Goal: Ask a question

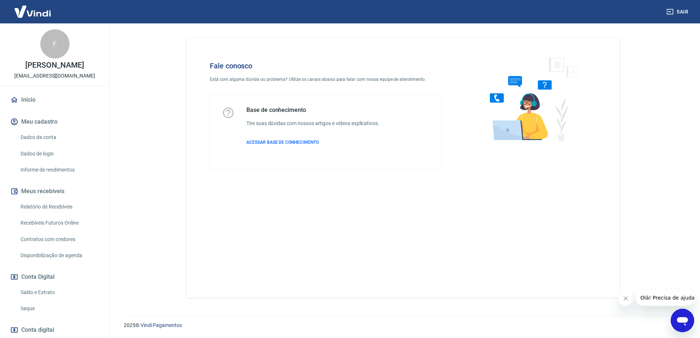
click at [691, 313] on div "Abrir janela de mensagens" at bounding box center [683, 321] width 22 height 22
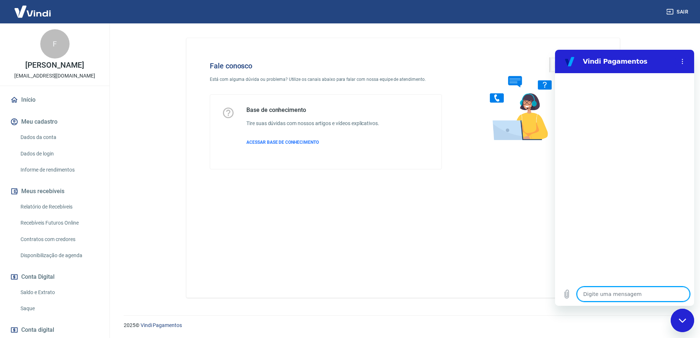
type textarea "O"
type textarea "x"
type textarea "Ol"
type textarea "x"
type textarea "Olá"
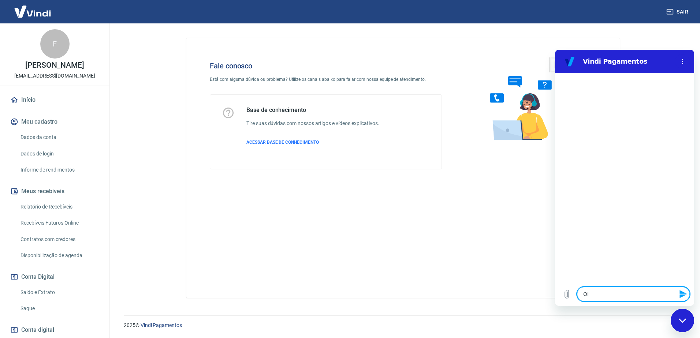
type textarea "x"
type textarea "Olá"
type textarea "x"
type textarea "Olá b"
type textarea "x"
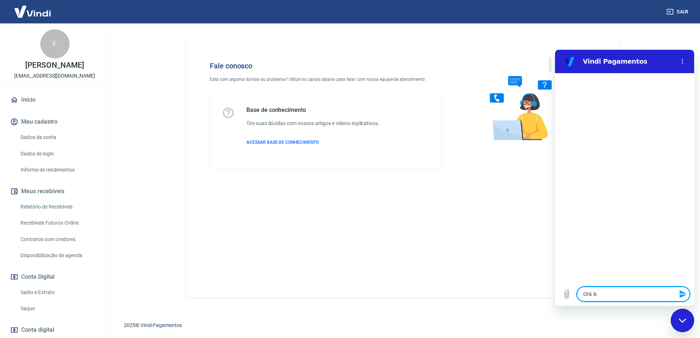
type textarea "Olá bo"
type textarea "x"
type textarea "Olá bom"
type textarea "x"
type textarea "Olá bom"
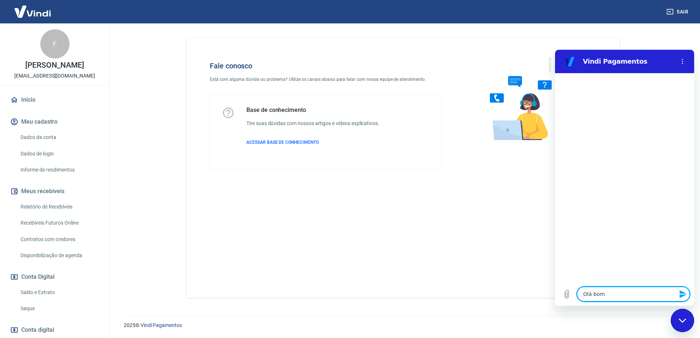
type textarea "x"
type textarea "Olá bom d"
type textarea "x"
type textarea "Olá bom di"
type textarea "x"
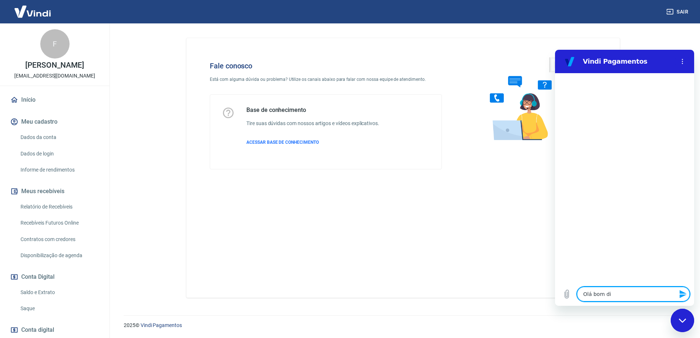
type textarea "Olá bom dia"
type textarea "x"
type textarea "Olá bom dia"
type textarea "x"
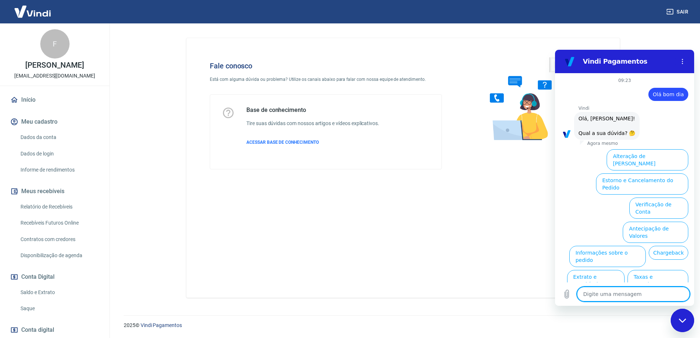
scroll to position [17, 0]
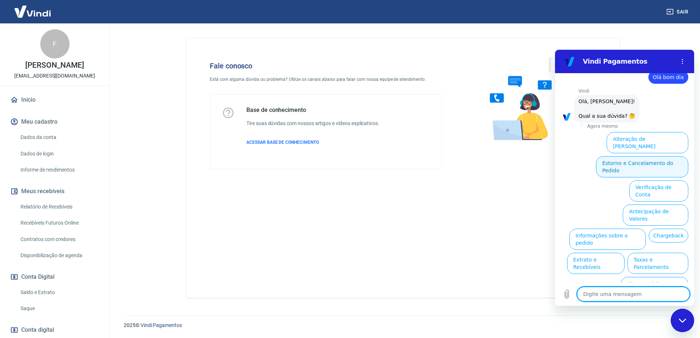
click at [625, 156] on button "Estorno e Cancelamento do Pedido" at bounding box center [642, 166] width 92 height 21
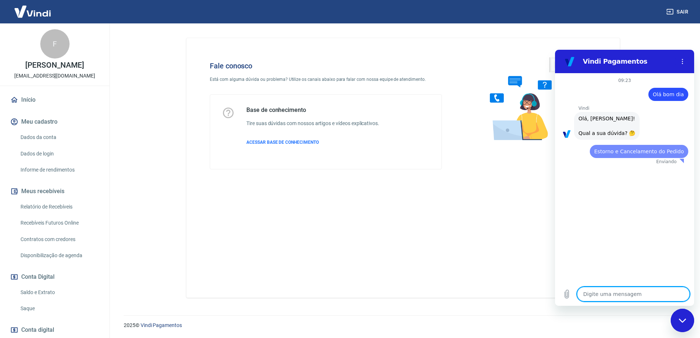
scroll to position [0, 0]
type textarea "x"
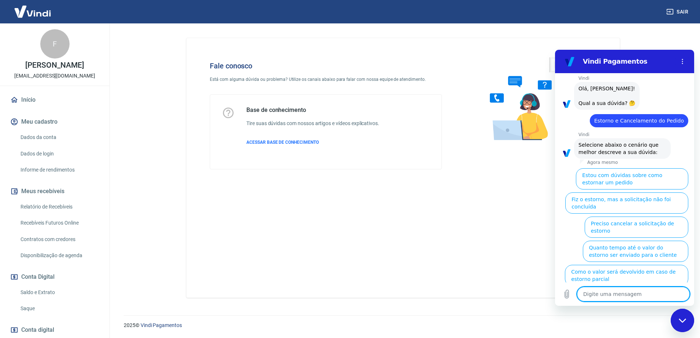
scroll to position [38, 0]
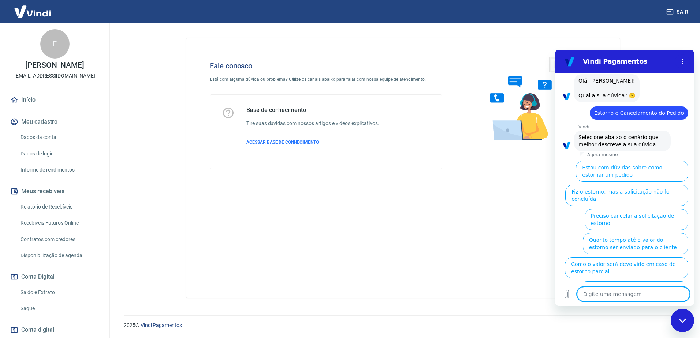
click at [623, 297] on textarea at bounding box center [633, 294] width 113 height 15
type textarea "f"
type textarea "x"
type textarea "fa"
type textarea "x"
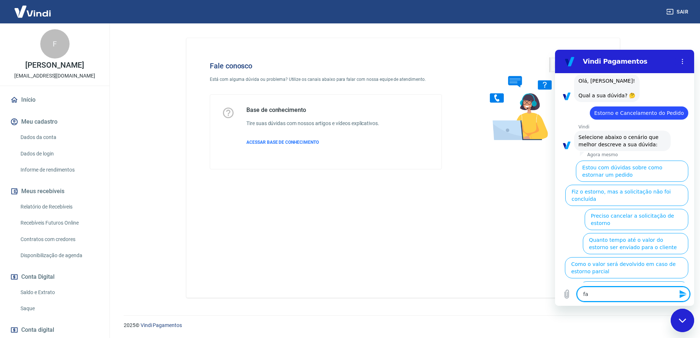
type textarea "fal"
type textarea "x"
type textarea "fala"
type textarea "x"
type textarea "falar"
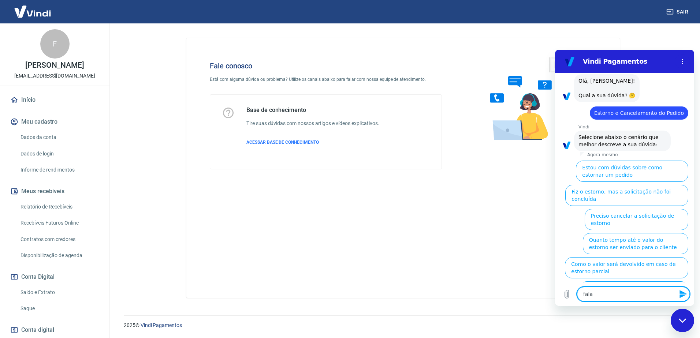
type textarea "x"
type textarea "falar"
type textarea "x"
type textarea "falar c"
type textarea "x"
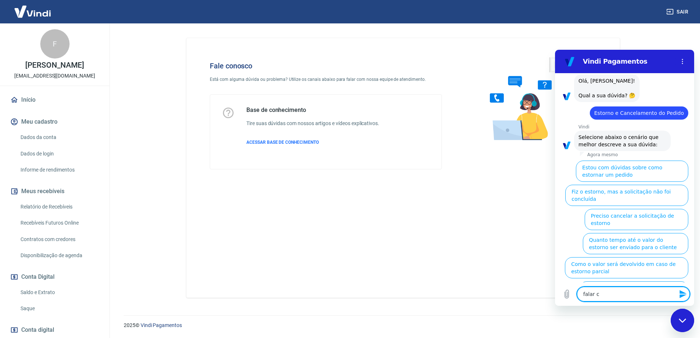
type textarea "falar co"
type textarea "x"
type textarea "falar com"
type textarea "x"
type textarea "falar com"
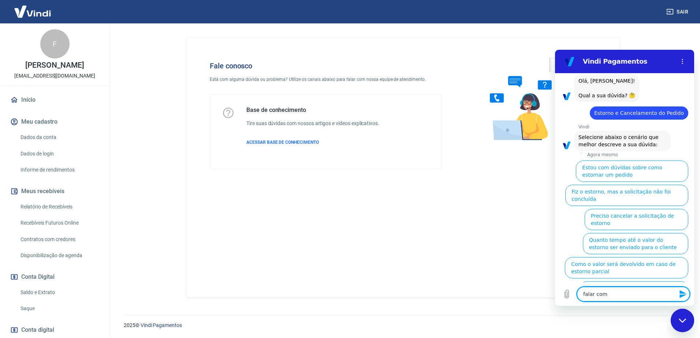
type textarea "x"
type textarea "falar com a"
type textarea "x"
type textarea "falar com al"
type textarea "x"
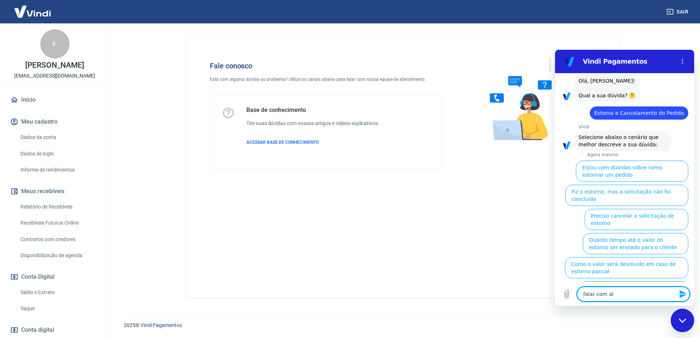
type textarea "falar com alg"
type textarea "x"
type textarea "falar com algu"
type textarea "x"
type textarea "falar com algue"
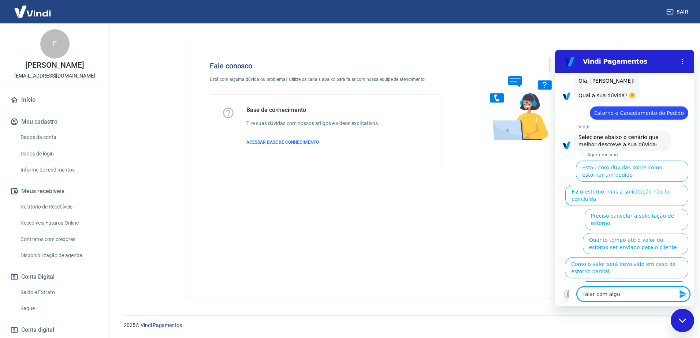
type textarea "x"
type textarea "falar com alguem"
type textarea "x"
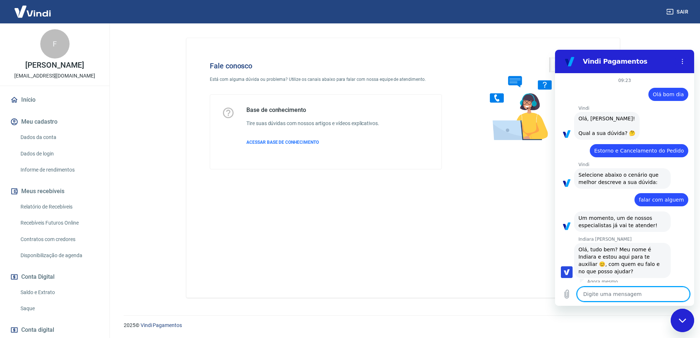
type textarea "x"
click at [613, 295] on textarea at bounding box center [633, 294] width 113 height 15
type textarea "O"
type textarea "x"
type textarea "Ol"
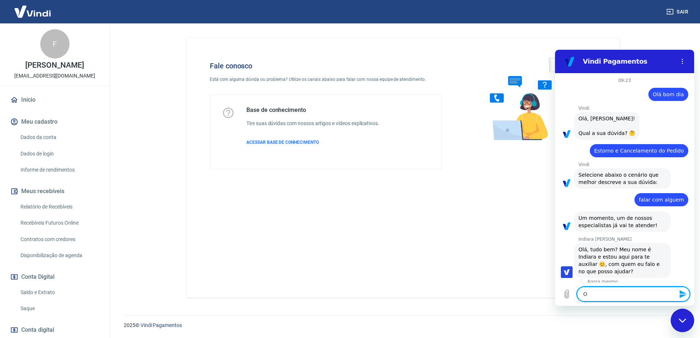
type textarea "x"
type textarea "Olá"
type textarea "x"
type textarea "Olá"
type textarea "x"
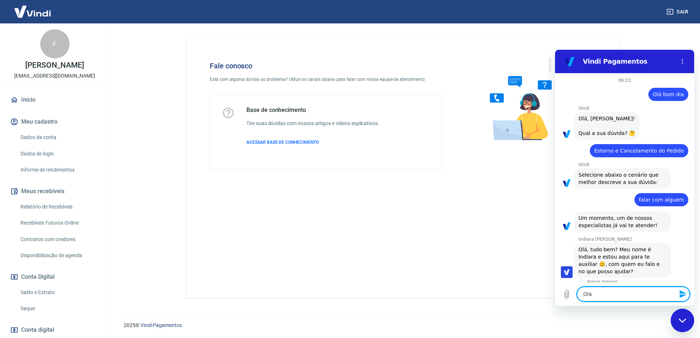
type textarea "Olá b"
type textarea "x"
type textarea "Olá bo"
type textarea "x"
type textarea "Olá bom"
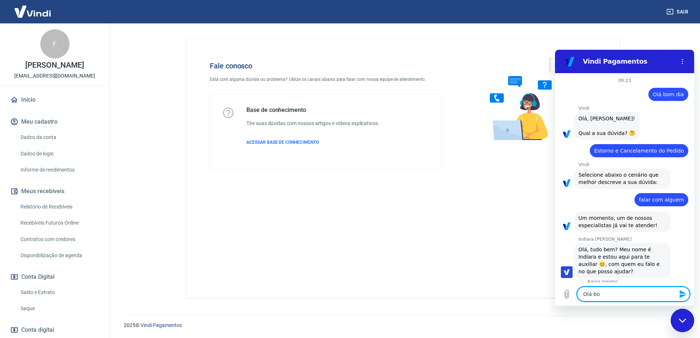
type textarea "x"
type textarea "Olá bom"
type textarea "x"
type textarea "Olá bom d"
type textarea "x"
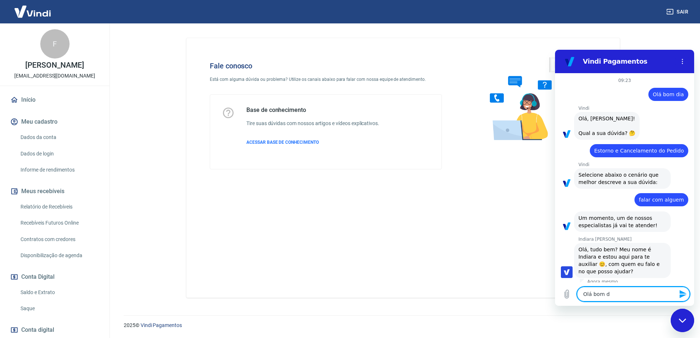
type textarea "Olá bom di"
type textarea "x"
type textarea "Olá bom di"
type textarea "x"
type textarea "Olá bom di"
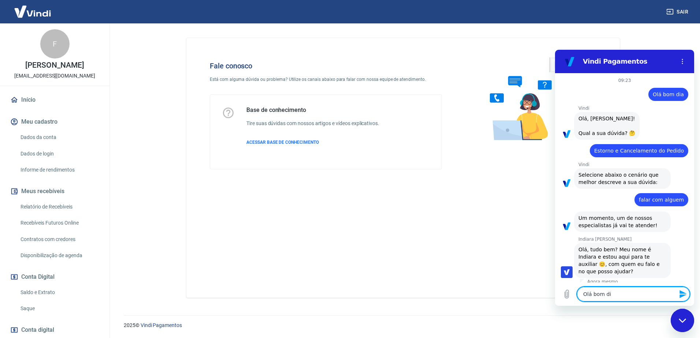
type textarea "x"
type textarea "Olá bom di"
type textarea "x"
type textarea "Olá bom di a"
type textarea "x"
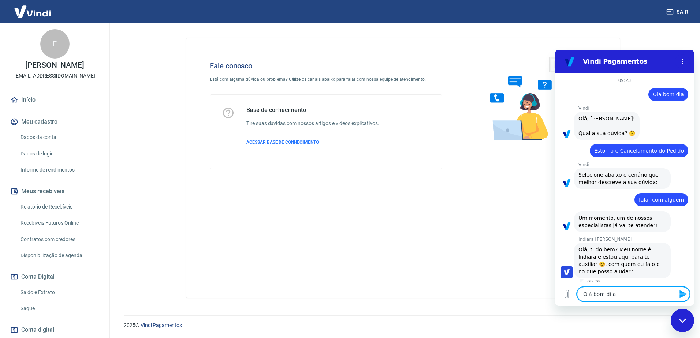
type textarea "Olá bom di"
type textarea "x"
type textarea "Olá bom di"
type textarea "x"
type textarea "Olá bom dia"
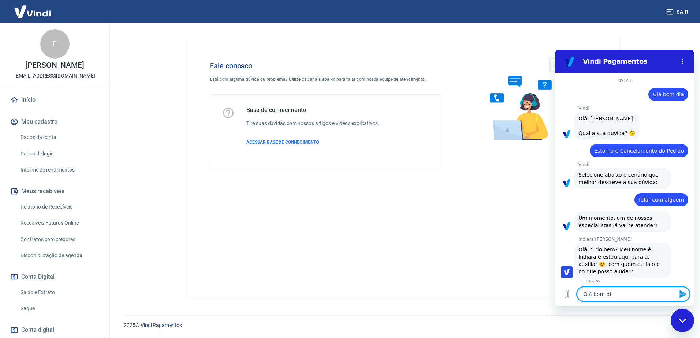
type textarea "x"
type textarea "Olá bom dia"
type textarea "x"
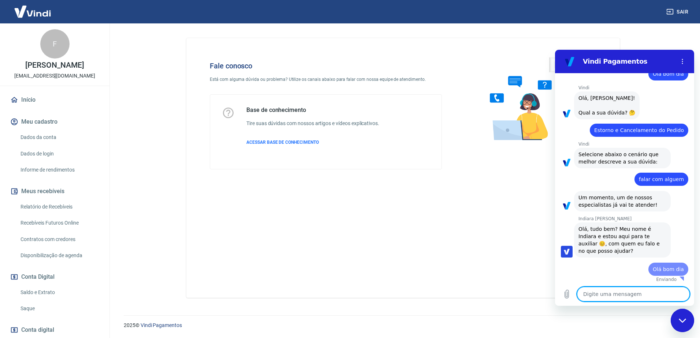
type textarea "x"
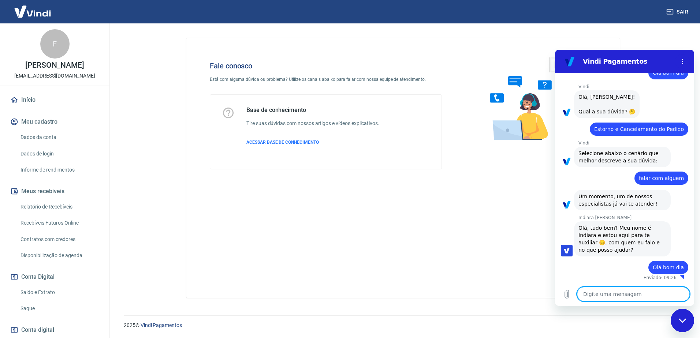
type textarea "t"
type textarea "x"
type textarea "tu"
type textarea "x"
type textarea "tud"
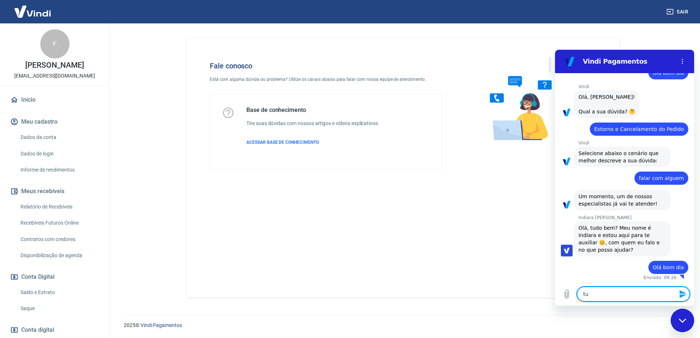
type textarea "x"
type textarea "tudo"
type textarea "x"
type textarea "tudo"
type textarea "x"
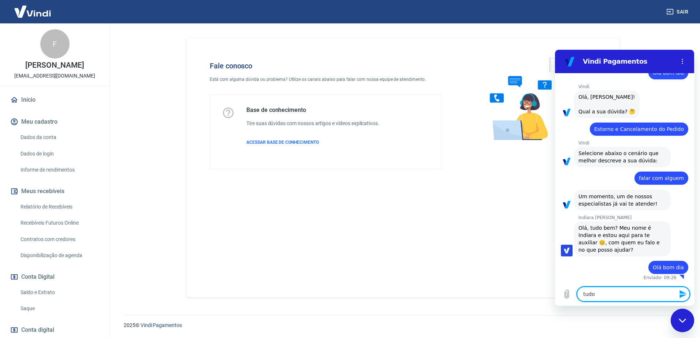
type textarea "tudo b"
type textarea "x"
type textarea "tudo be"
type textarea "x"
type textarea "tudo bem"
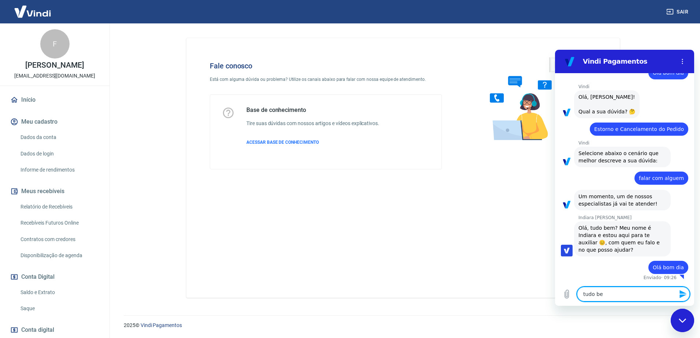
type textarea "x"
type textarea "tudo bem?"
type textarea "x"
type textarea "tudo bem"
type textarea "x"
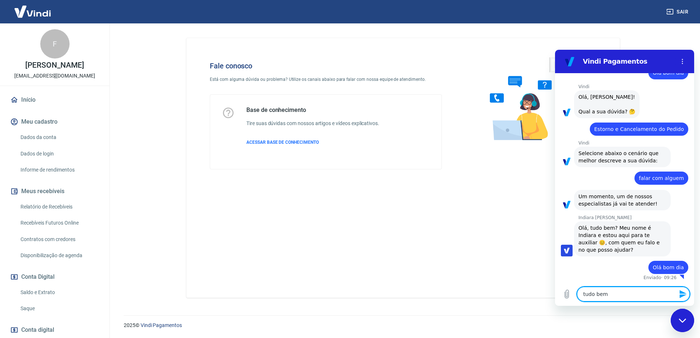
type textarea "tudo bem"
type textarea "x"
type textarea "tudo bem j"
type textarea "x"
type textarea "tudo bem jo"
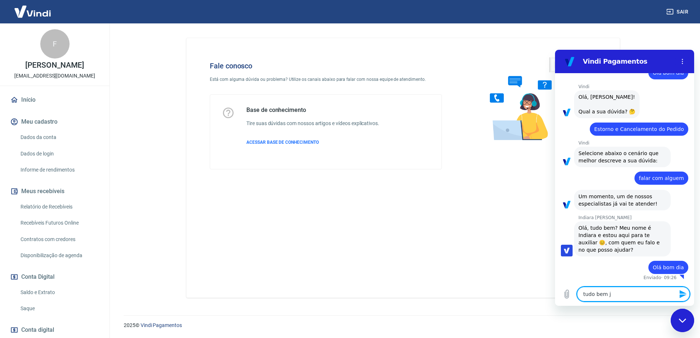
type textarea "x"
type textarea "tudo bem joi"
type textarea "x"
type textarea "tudo bem joia"
type textarea "x"
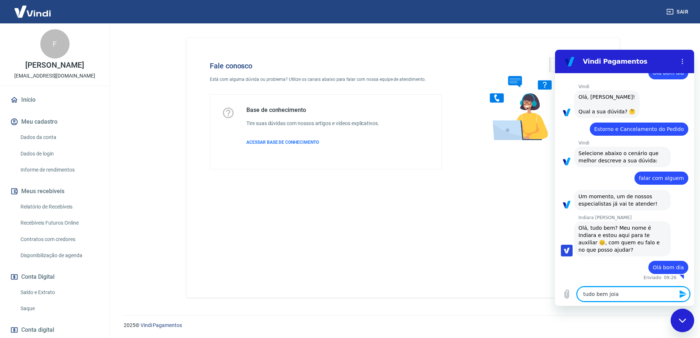
type textarea "tudo bem joia"
type textarea "x"
type textarea "tudo bem joia e"
type textarea "x"
type textarea "tudo bem joia e"
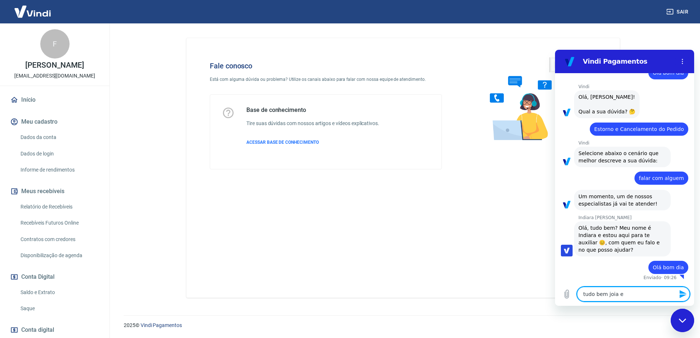
type textarea "x"
type textarea "tudo bem joia e v"
type textarea "x"
type textarea "tudo bem joia e vo"
type textarea "x"
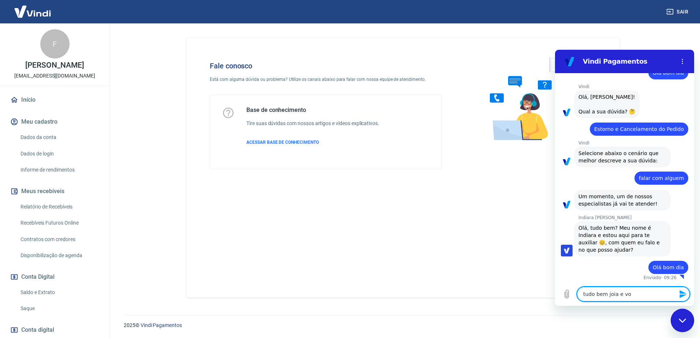
type textarea "tudo bem joia e voc"
type textarea "x"
type textarea "tudo bem joia e você"
type textarea "x"
type textarea "tudo bem joia e você?"
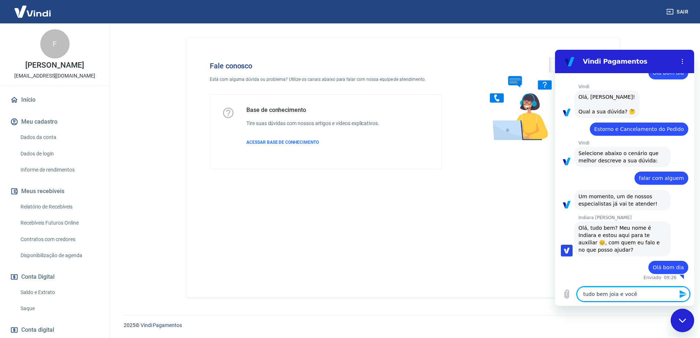
type textarea "x"
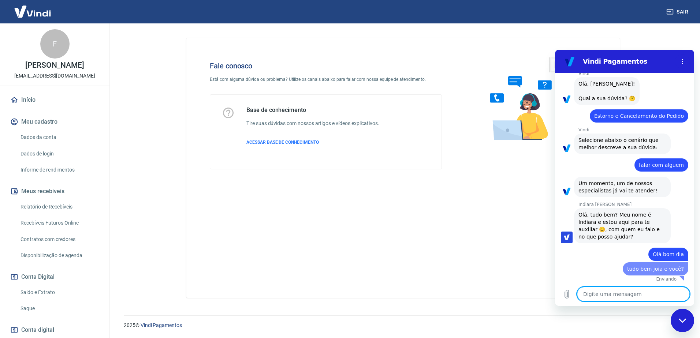
type textarea "x"
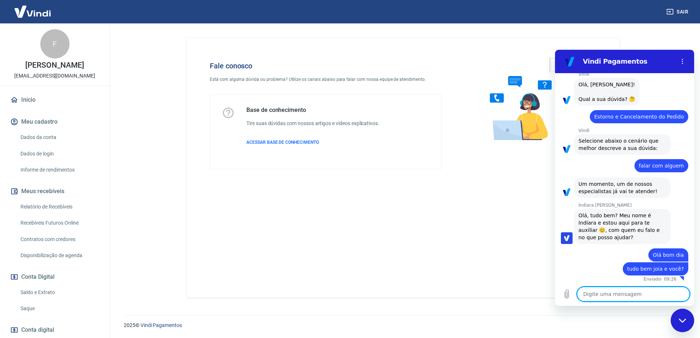
scroll to position [36, 0]
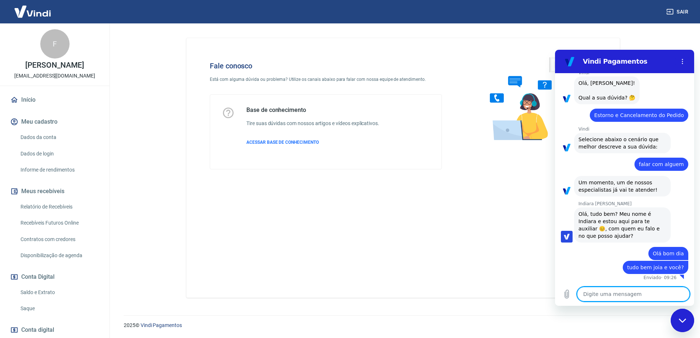
type textarea "s"
type textarea "x"
type textarea "so"
type textarea "x"
type textarea "sou"
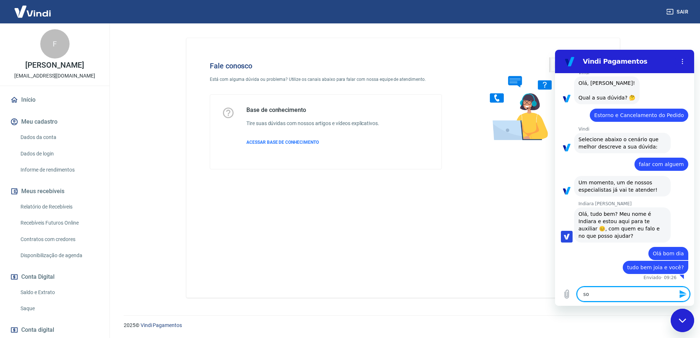
type textarea "x"
type textarea "sou"
type textarea "x"
type textarea "sou a"
type textarea "x"
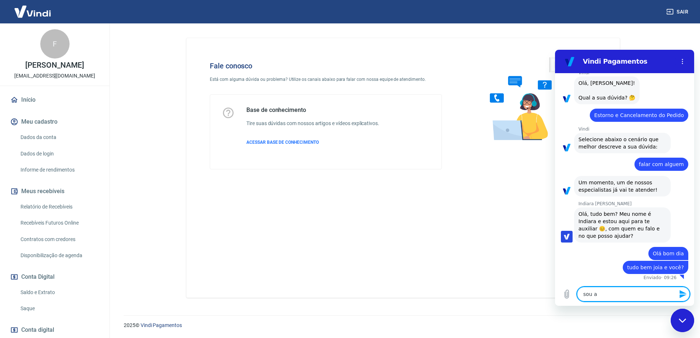
type textarea "sou a"
type textarea "x"
type textarea "sou a a"
type textarea "x"
type textarea "sou a"
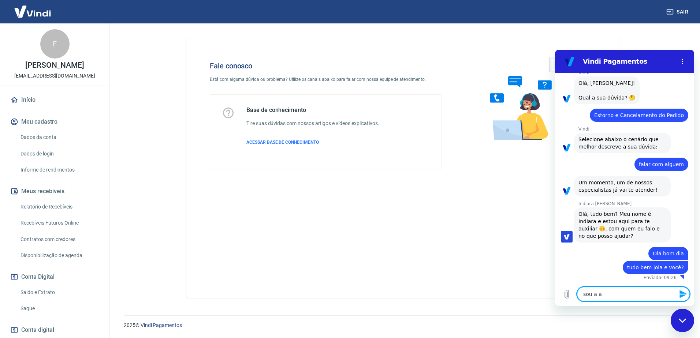
type textarea "x"
type textarea "sou a D"
type textarea "x"
type textarea "sou a Da"
type textarea "x"
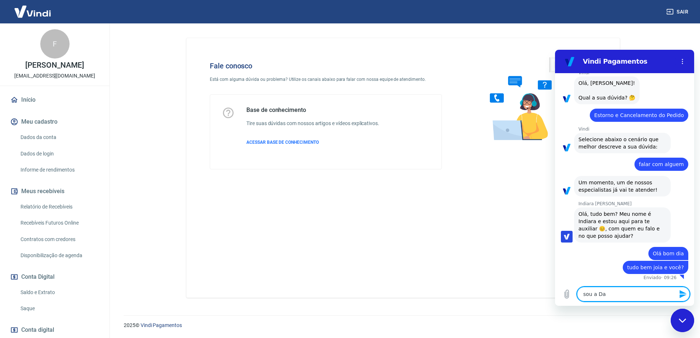
type textarea "sou a Dan"
type textarea "x"
type textarea "sou a [PERSON_NAME]"
type textarea "x"
type textarea "sou a Danie"
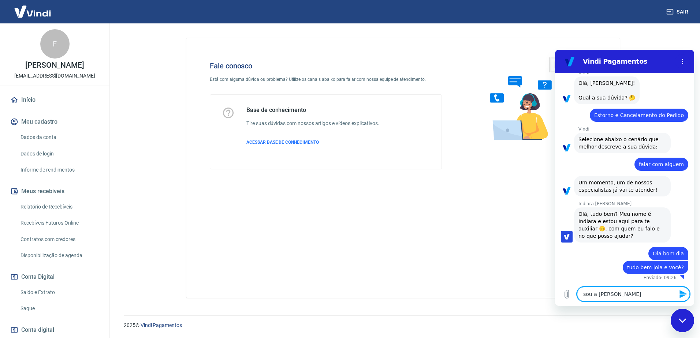
type textarea "x"
type textarea "sou a [PERSON_NAME]"
type textarea "x"
type textarea "sou a Daniell"
type textarea "x"
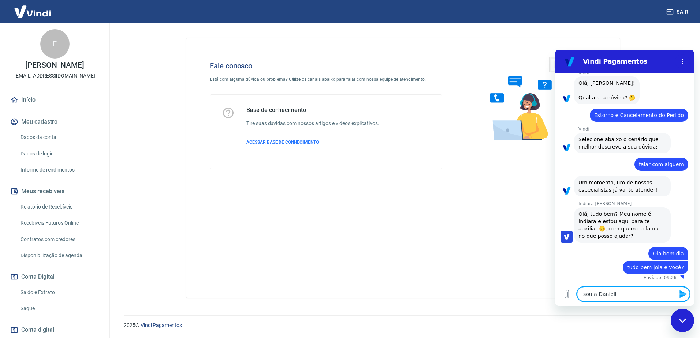
type textarea "sou a [PERSON_NAME]"
type textarea "x"
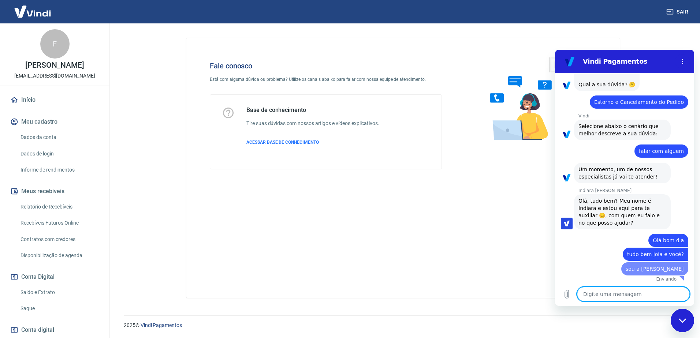
type textarea "x"
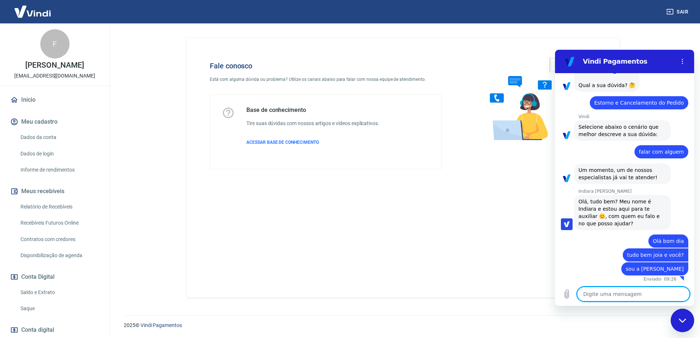
scroll to position [49, 0]
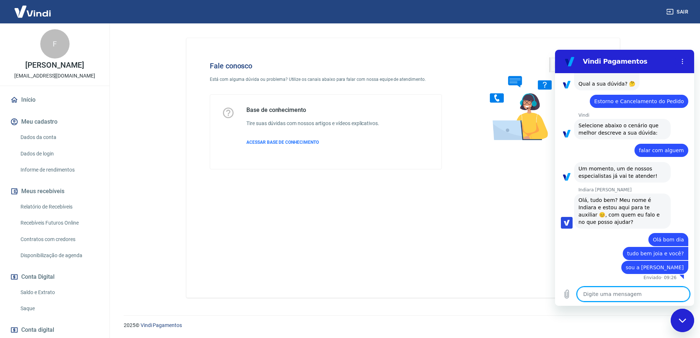
type textarea "s"
type textarea "x"
type textarea "se"
type textarea "x"
type textarea "ser"
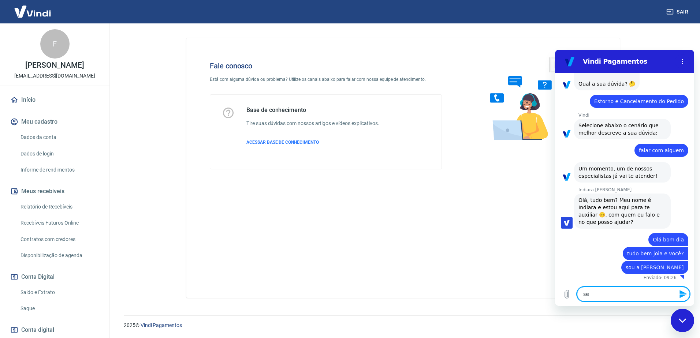
type textarea "x"
type textarea "seri"
type textarea "x"
type textarea "seria"
type textarea "x"
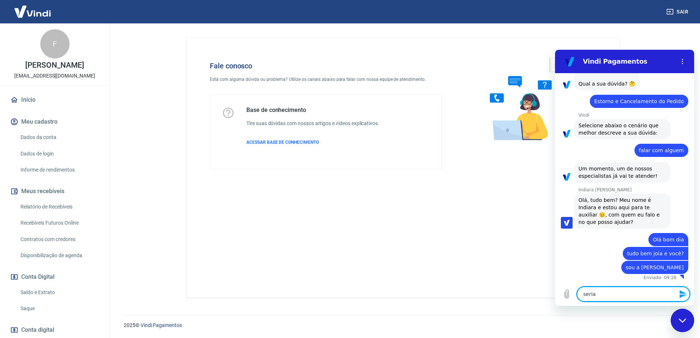
type textarea "seria"
type textarea "x"
type textarea "seria s"
type textarea "x"
type textarea "seria so"
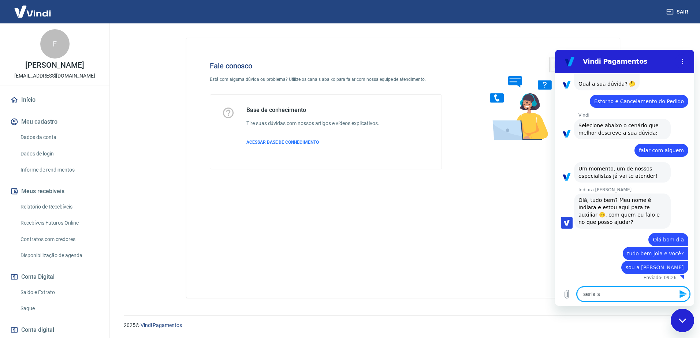
type textarea "x"
type textarea "seria sob"
type textarea "x"
type textarea "seria sobr"
type textarea "x"
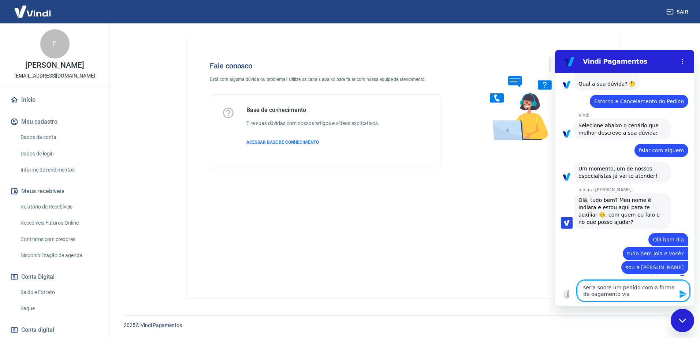
click at [588, 295] on textarea "seria sobre um pedido com a forma de oagamento via" at bounding box center [633, 291] width 113 height 21
click at [587, 295] on textarea "seria sobre um pedido com a forma de oagamento via" at bounding box center [633, 291] width 113 height 21
click at [631, 305] on div "Digite uma mensagem seria sobre um pedido com a forma de pagamento via x" at bounding box center [624, 291] width 139 height 30
click at [636, 298] on textarea "seria sobre um pedido com a forma de pagamento via" at bounding box center [633, 291] width 113 height 21
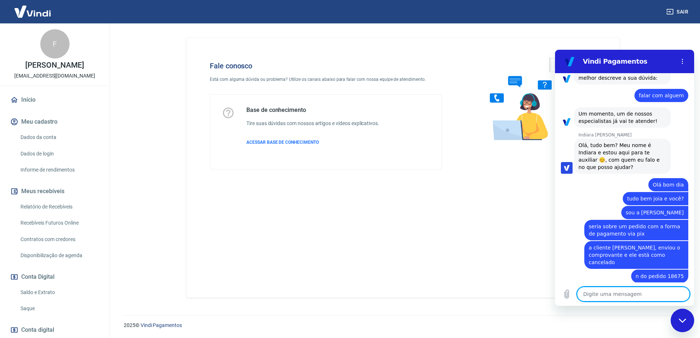
scroll to position [106, 0]
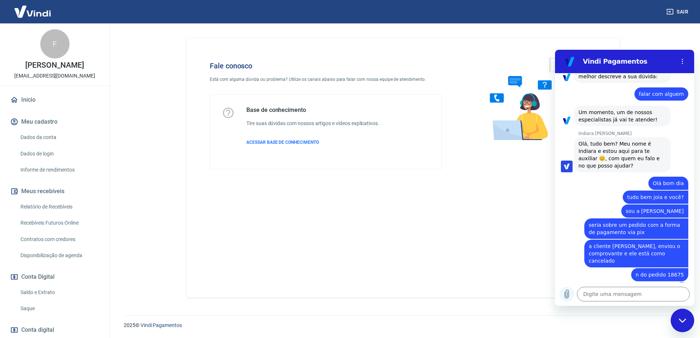
click at [563, 290] on button "Carregar arquivo" at bounding box center [567, 294] width 15 height 15
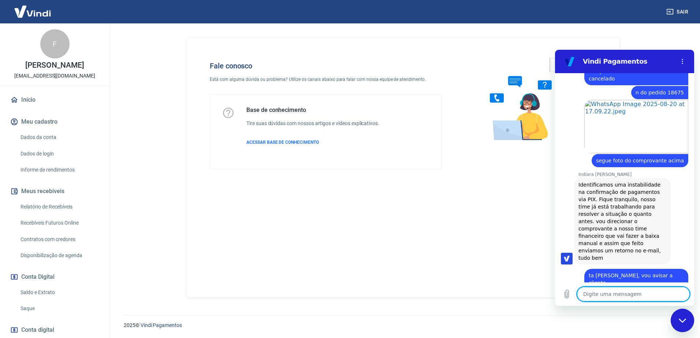
scroll to position [320, 0]
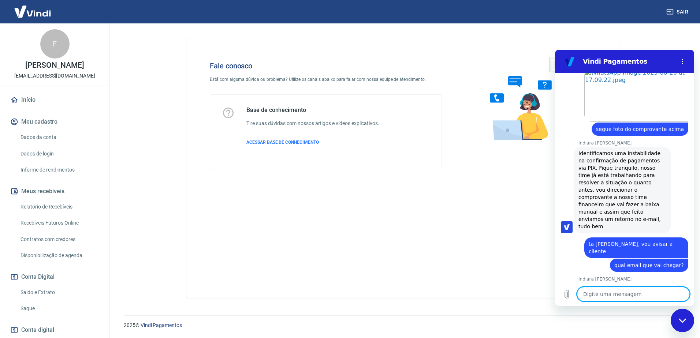
click at [618, 294] on textarea at bounding box center [633, 294] width 113 height 15
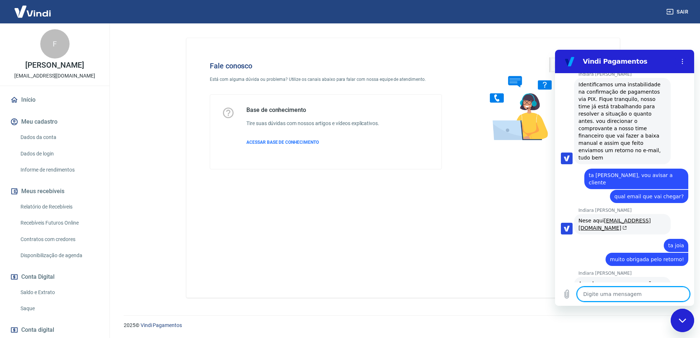
scroll to position [400, 0]
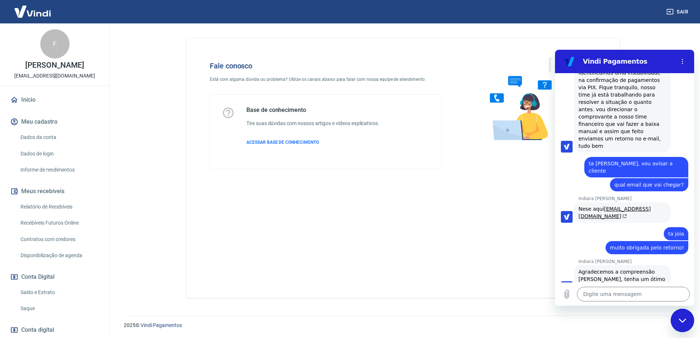
click at [529, 232] on div "Fale conosco Está com alguma dúvida ou problema? Utilize os canais abaixo para …" at bounding box center [403, 168] width 434 height 260
